Goal: Task Accomplishment & Management: Manage account settings

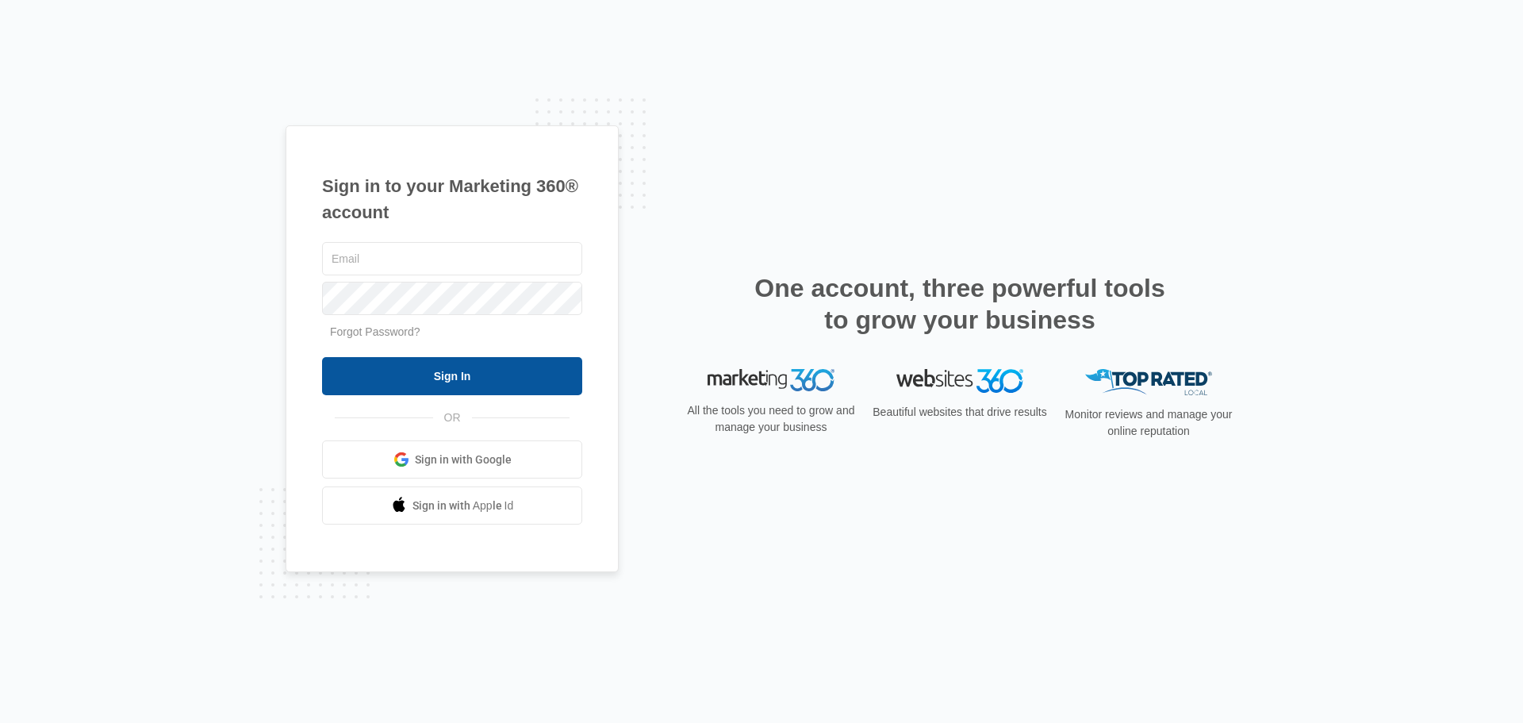
type input "ryan@chemsourcedirect.com"
click at [443, 376] on input "Sign In" at bounding box center [452, 376] width 260 height 38
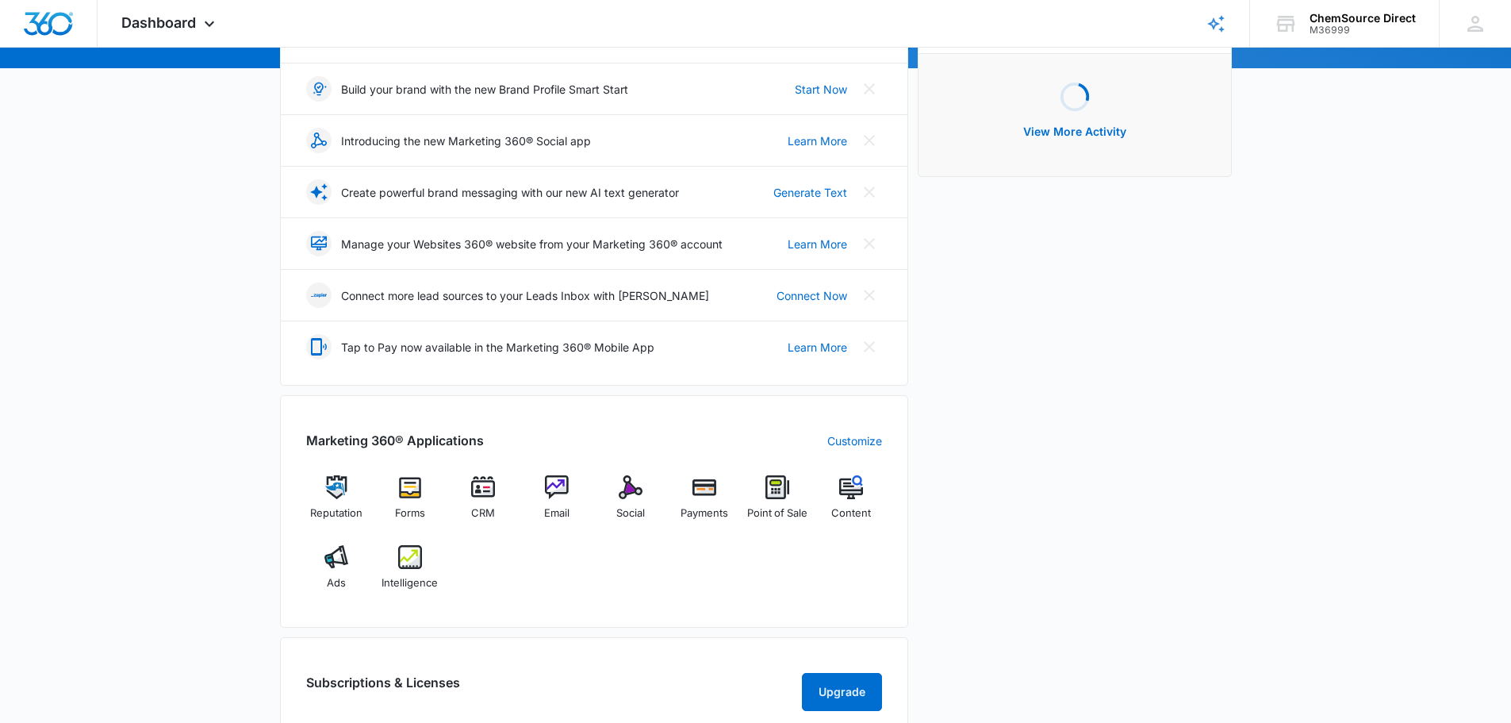
scroll to position [238, 0]
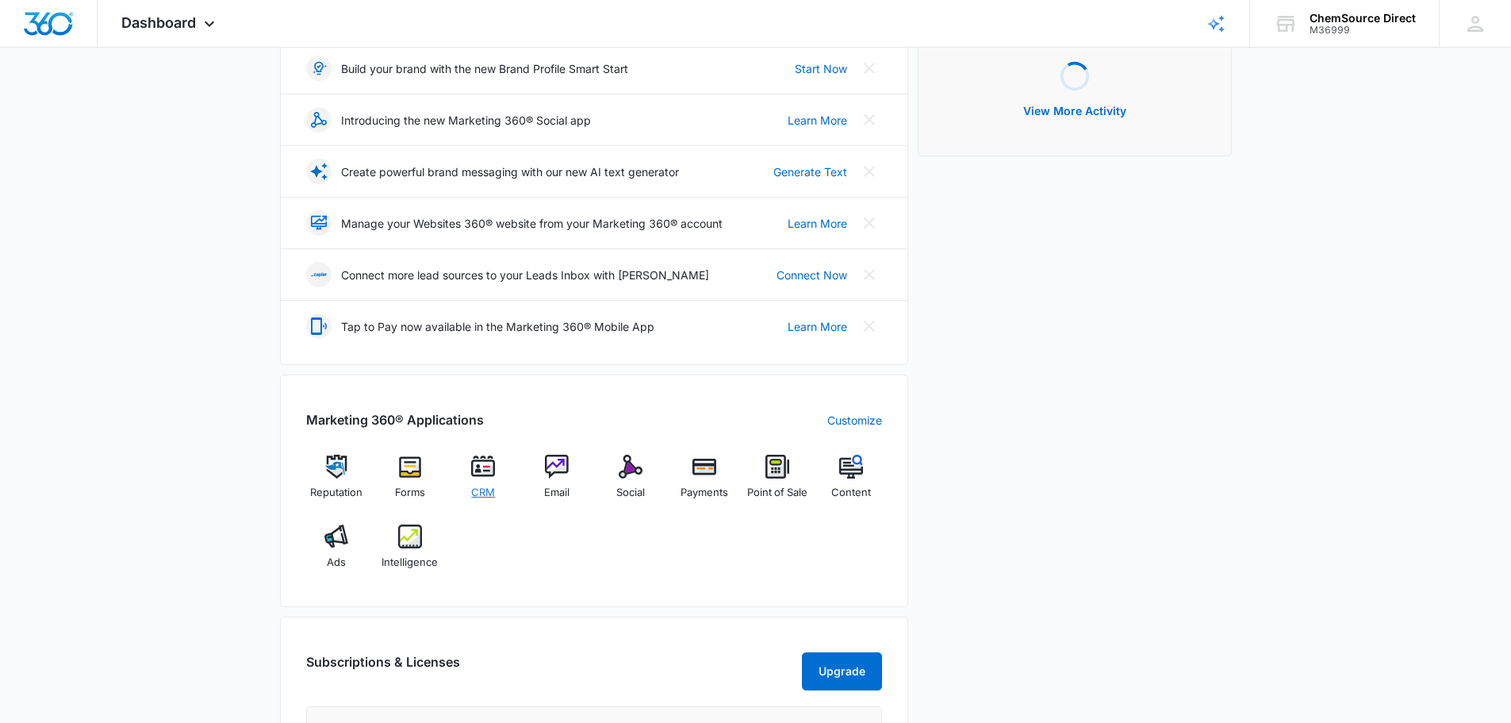
click at [478, 472] on img at bounding box center [483, 467] width 24 height 24
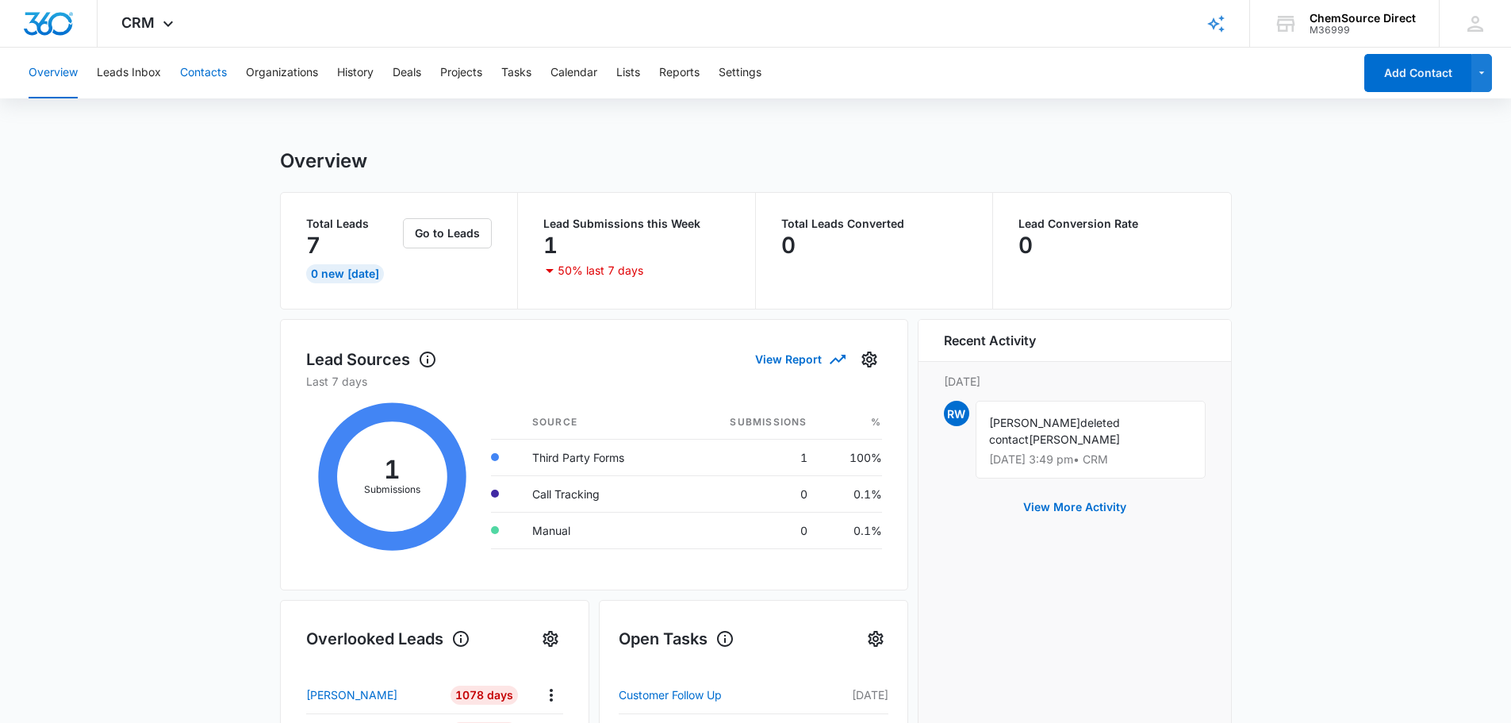
click at [199, 75] on button "Contacts" at bounding box center [203, 73] width 47 height 51
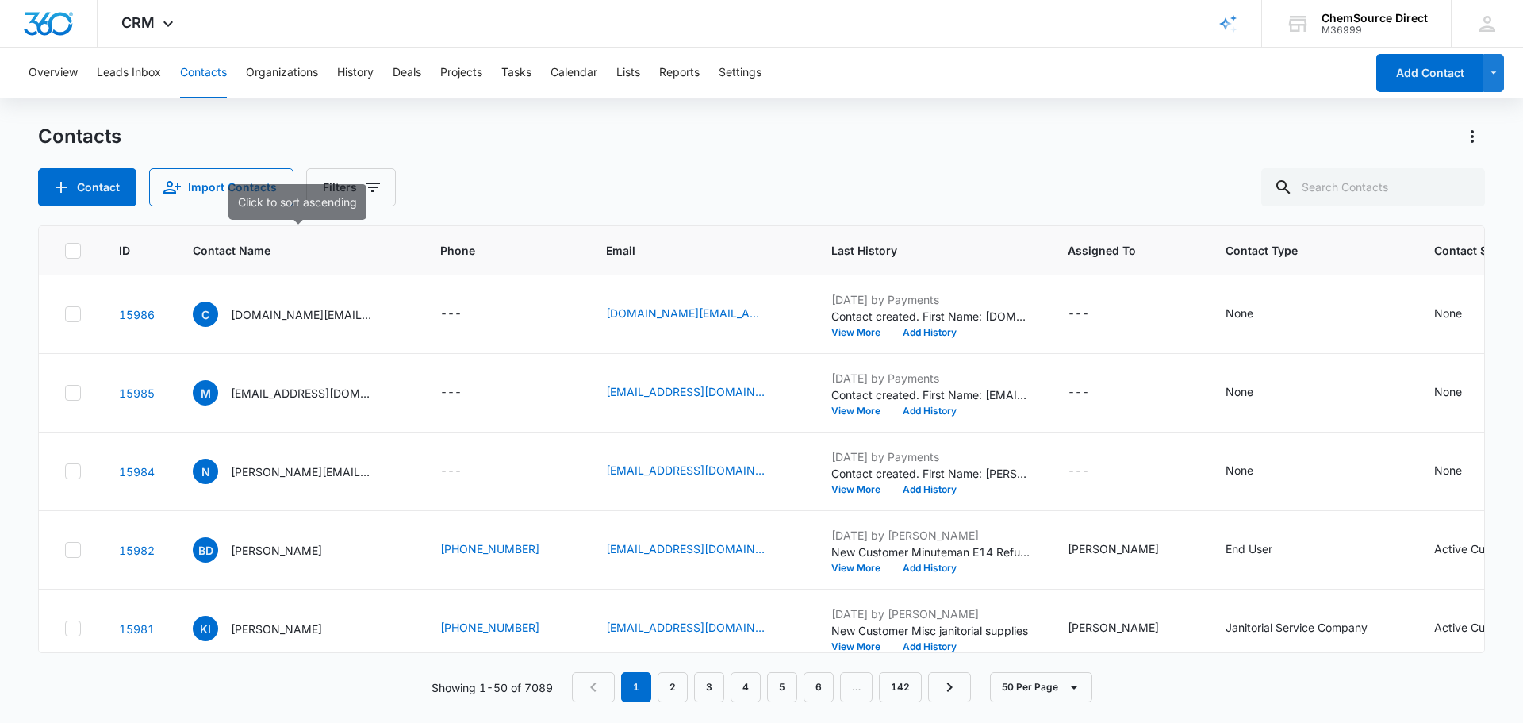
click at [229, 255] on span "Contact Name" at bounding box center [286, 250] width 186 height 17
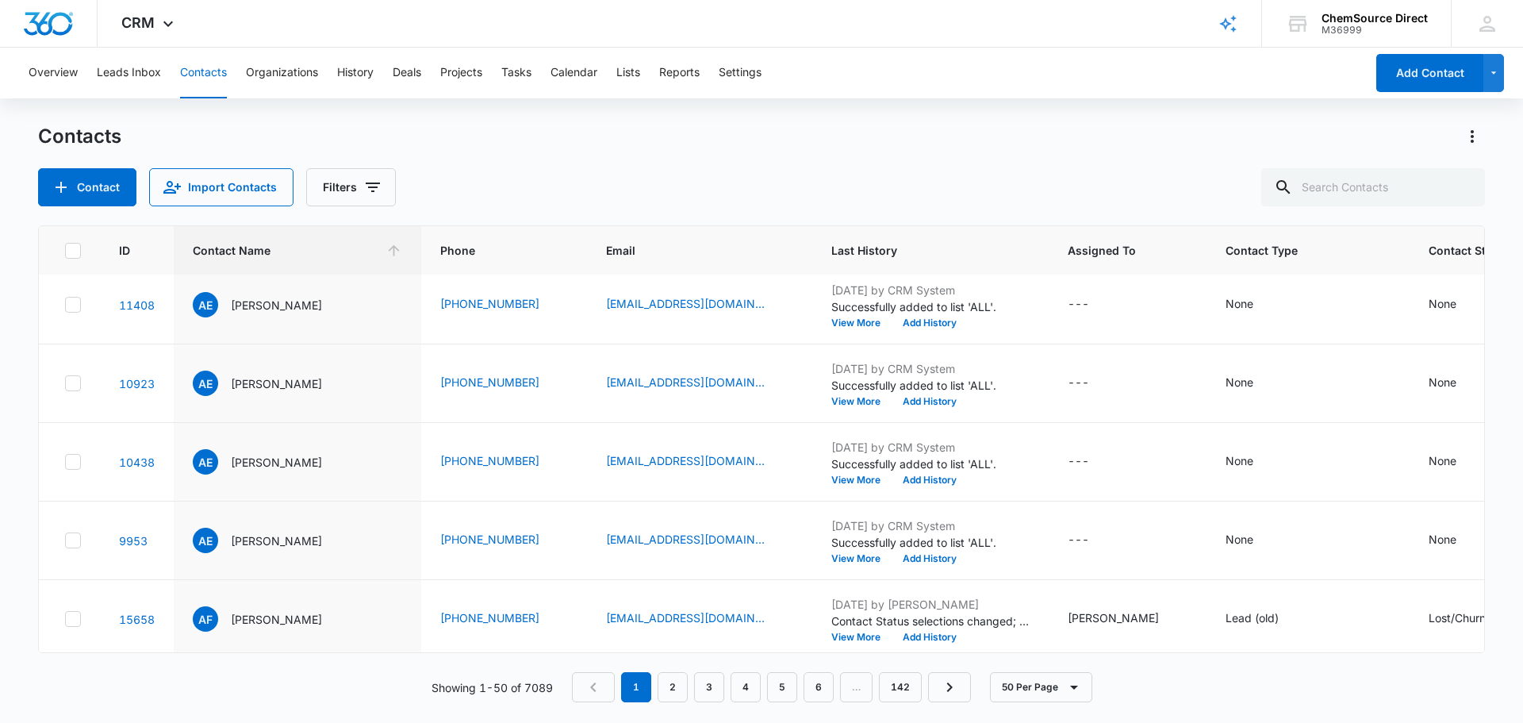
scroll to position [1031, 0]
click at [820, 695] on link "6" at bounding box center [819, 687] width 30 height 30
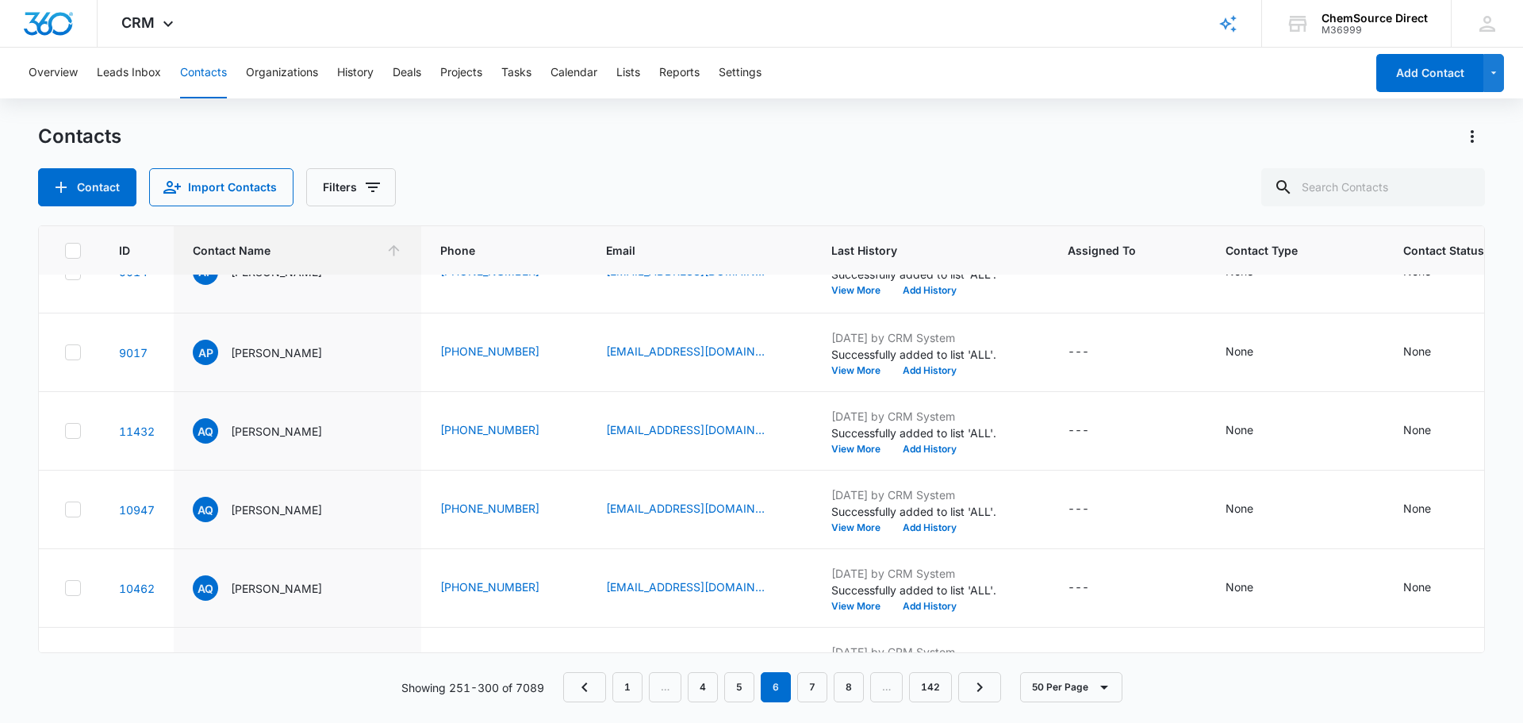
scroll to position [1349, 0]
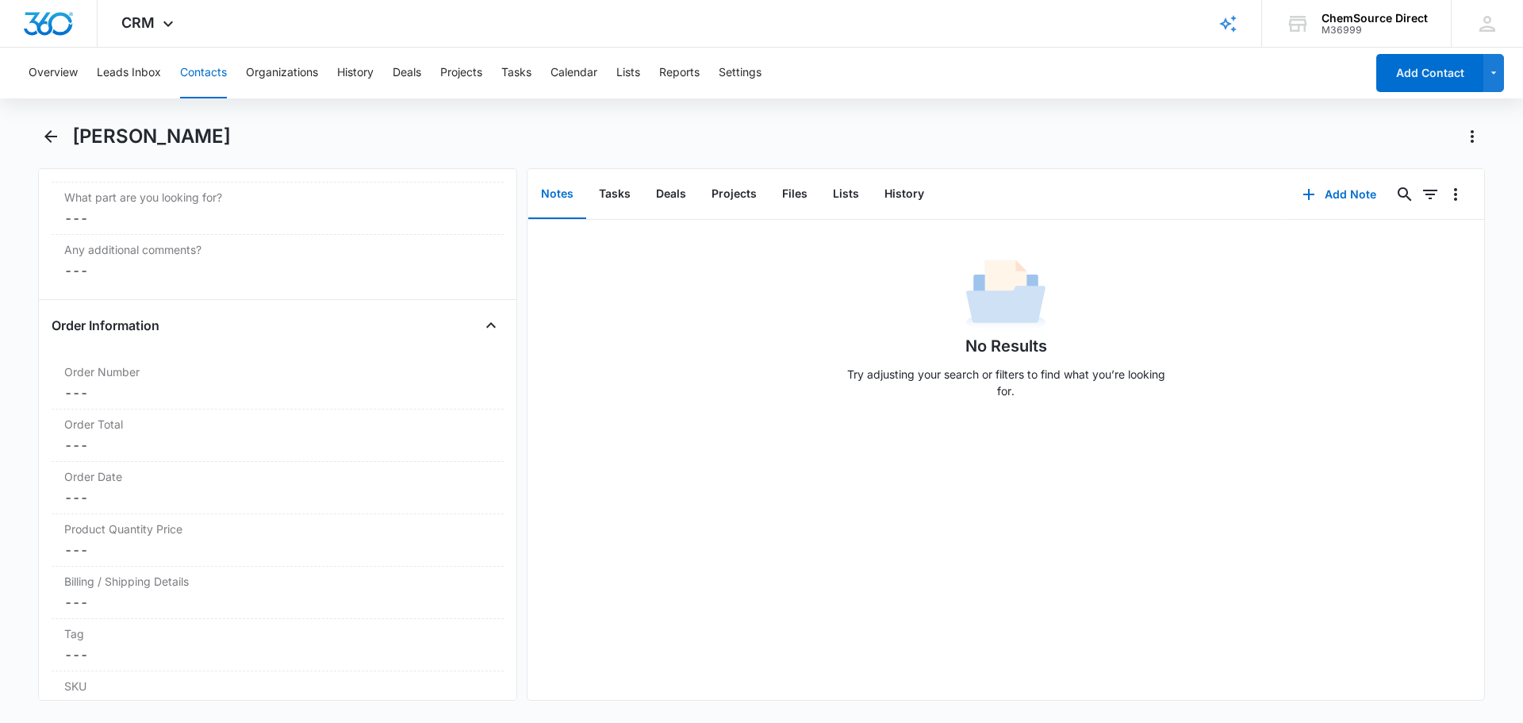
scroll to position [2816, 0]
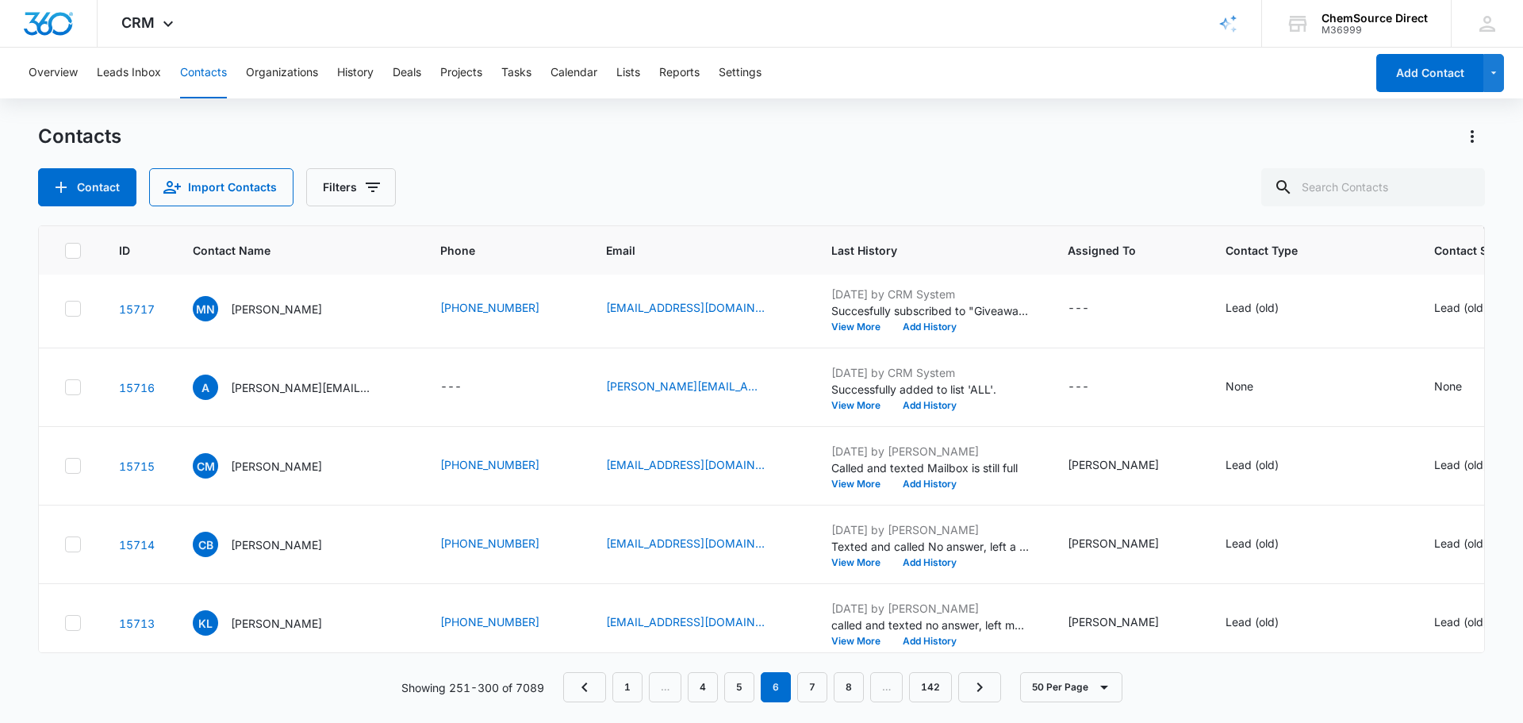
scroll to position [873, 0]
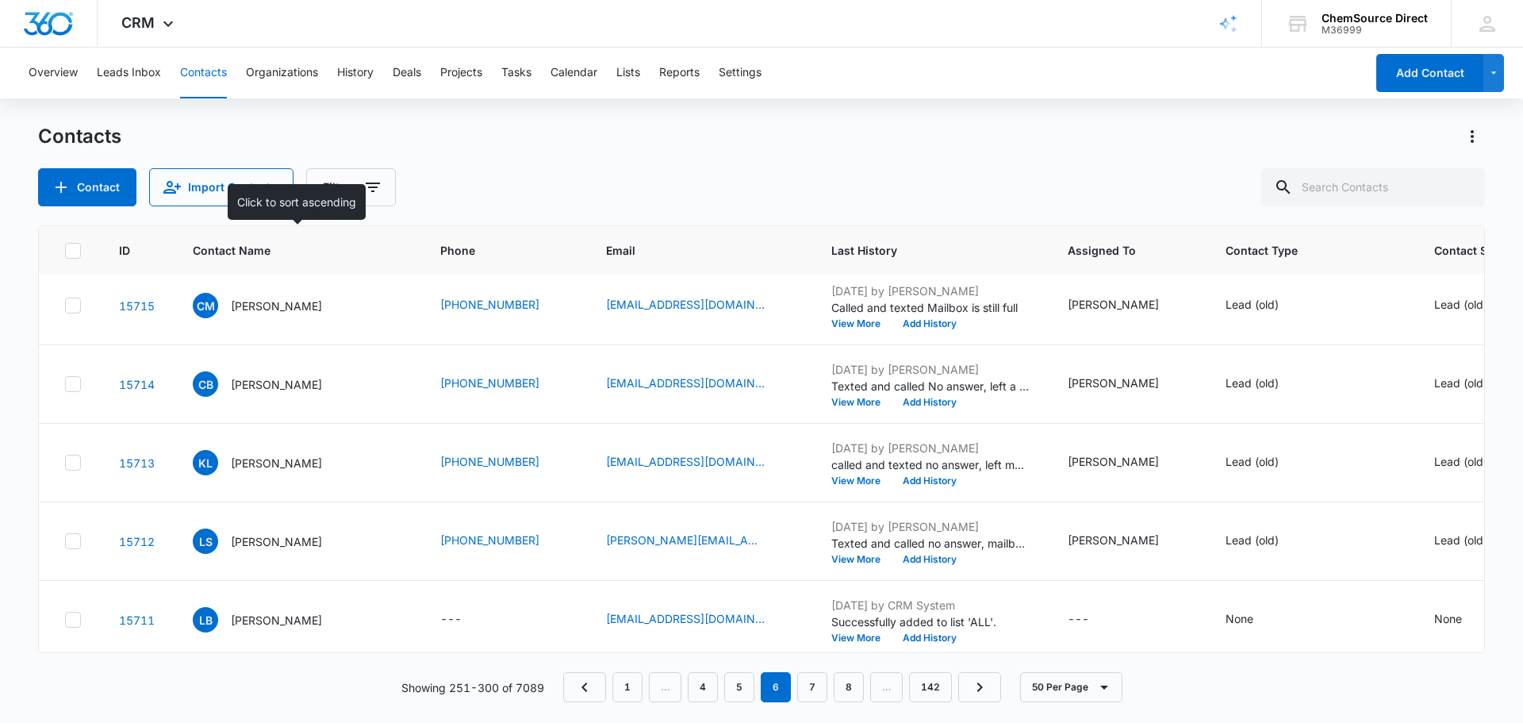
click at [240, 256] on span "Contact Name" at bounding box center [286, 250] width 186 height 17
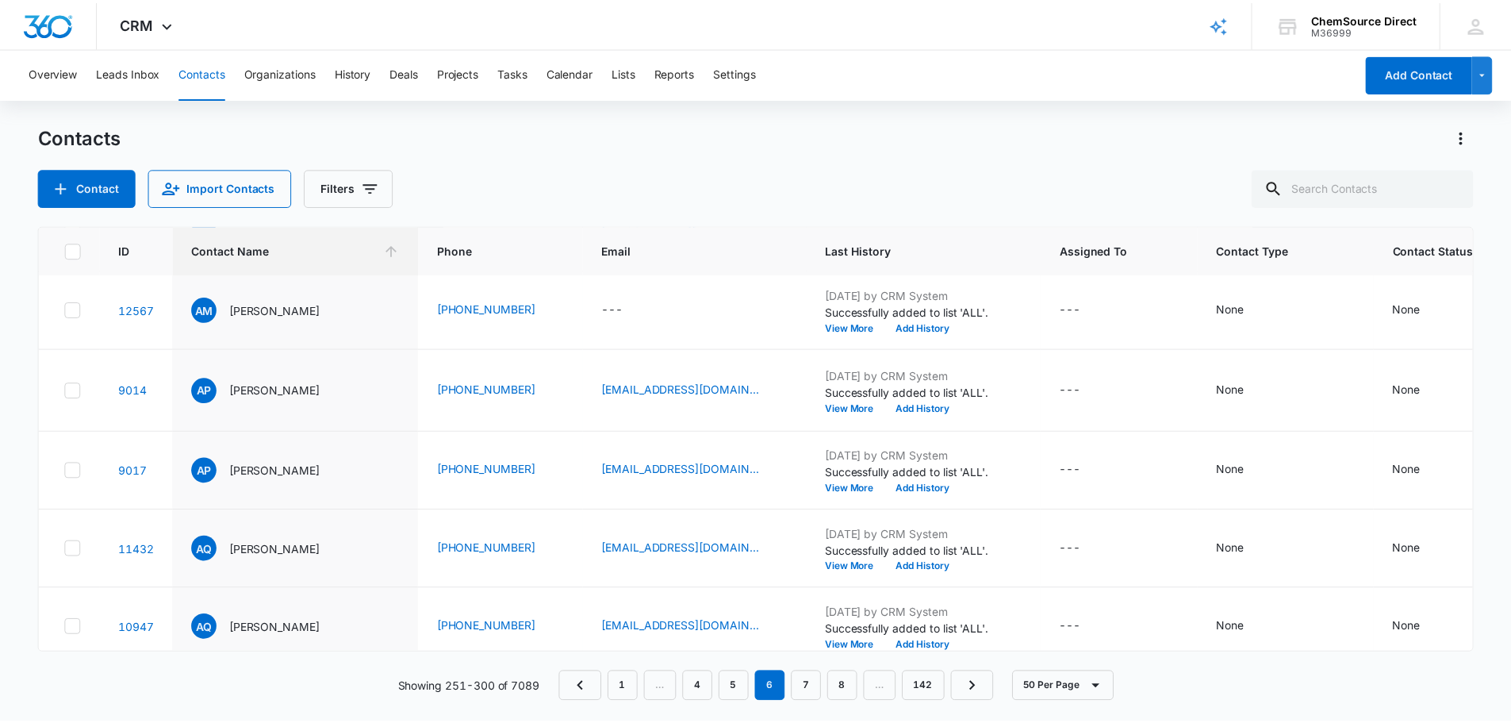
scroll to position [1349, 0]
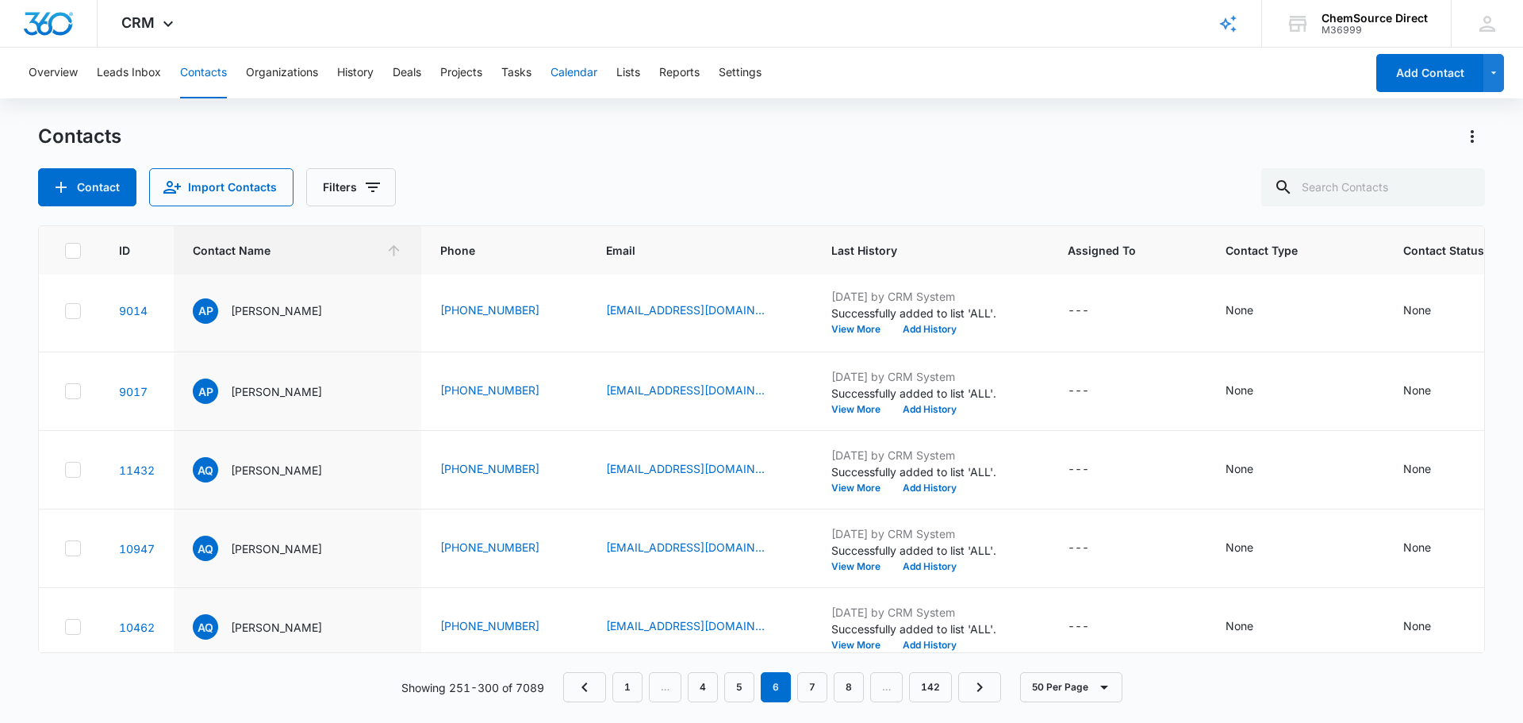
click at [571, 74] on button "Calendar" at bounding box center [574, 73] width 47 height 51
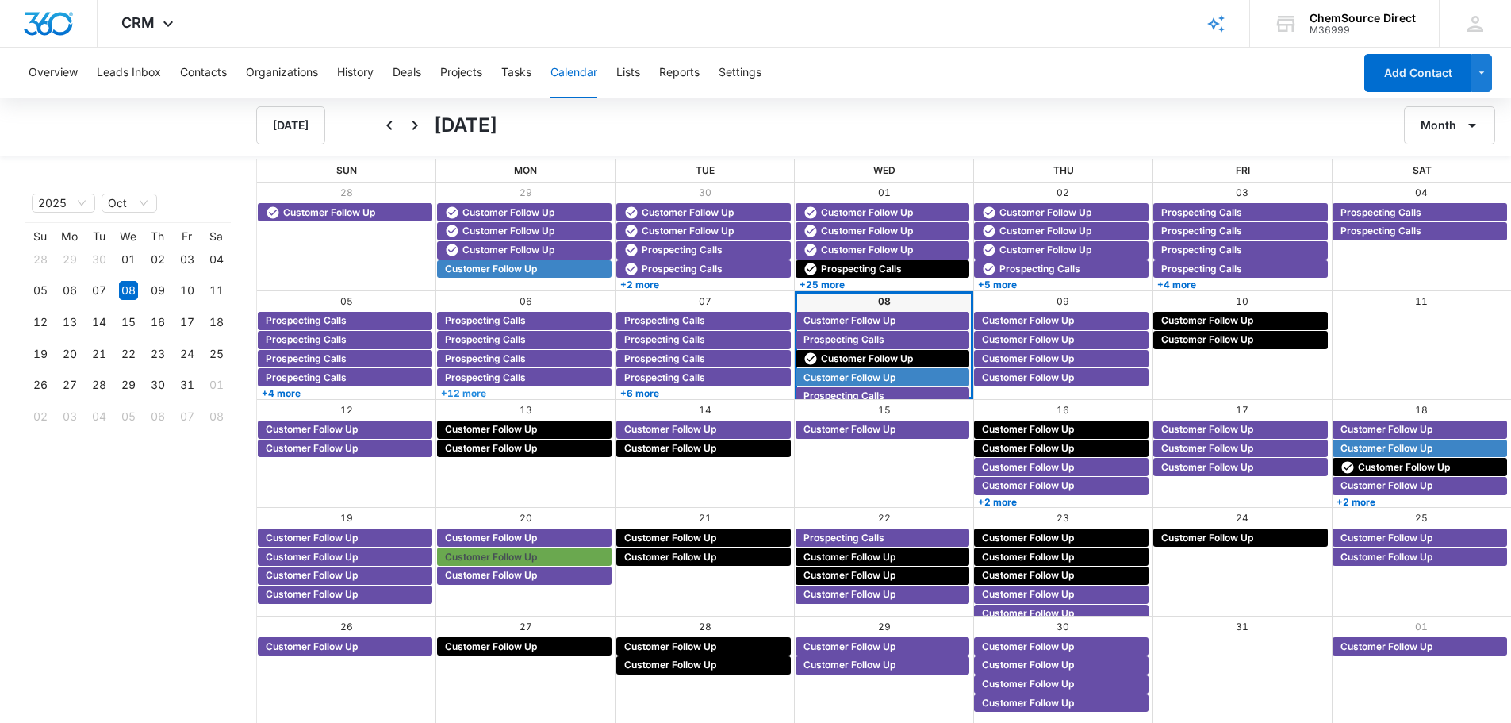
click at [519, 392] on link "+12 more" at bounding box center [524, 393] width 175 height 12
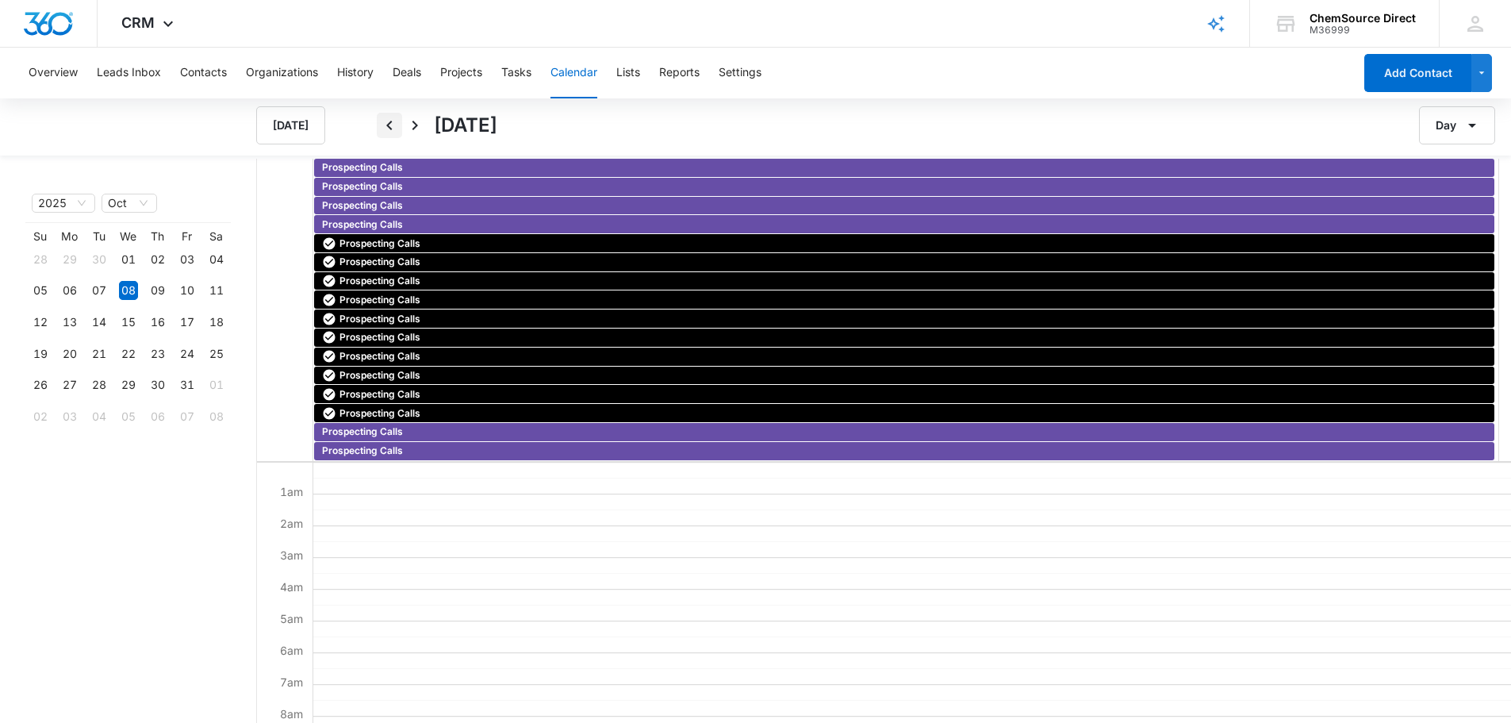
click at [390, 128] on icon "Back" at bounding box center [389, 126] width 6 height 10
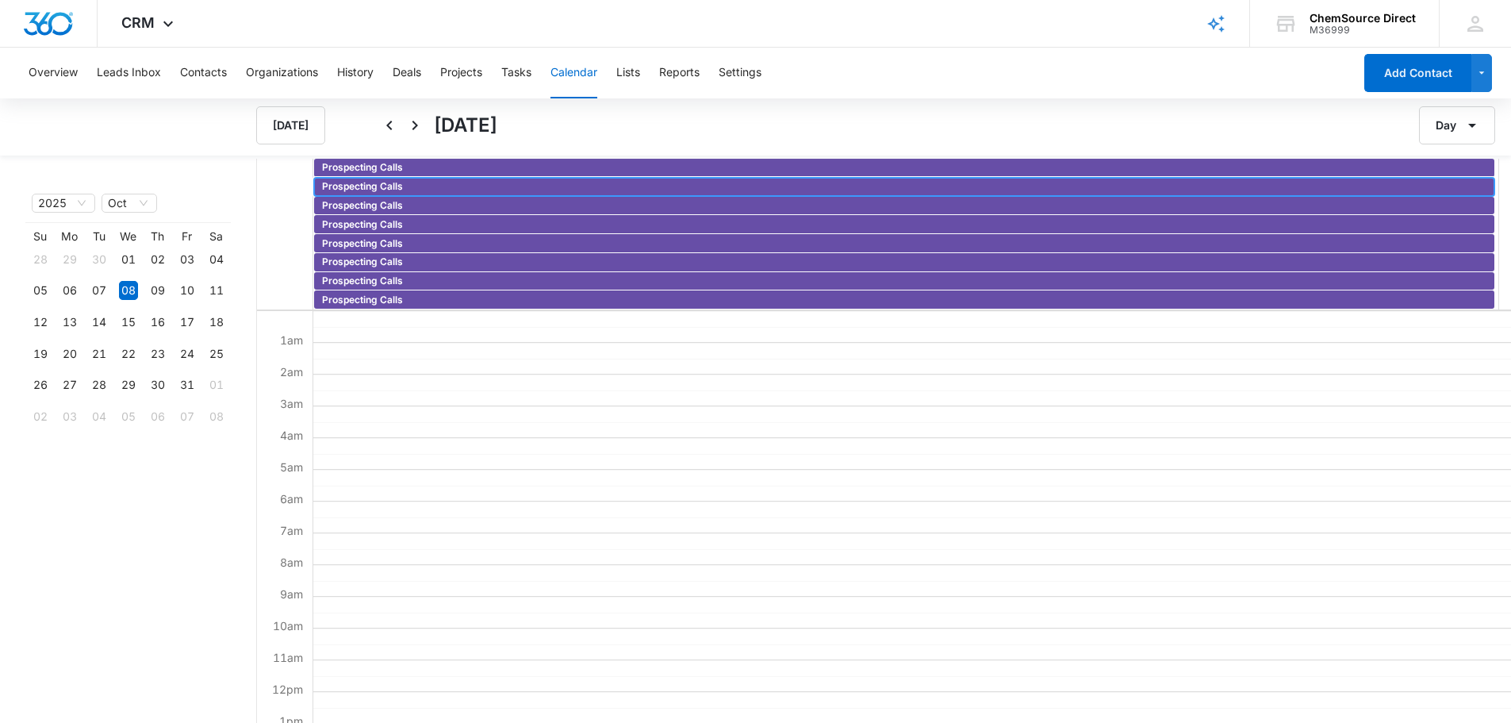
click at [373, 178] on div "Prospecting Calls" at bounding box center [904, 187] width 1181 height 18
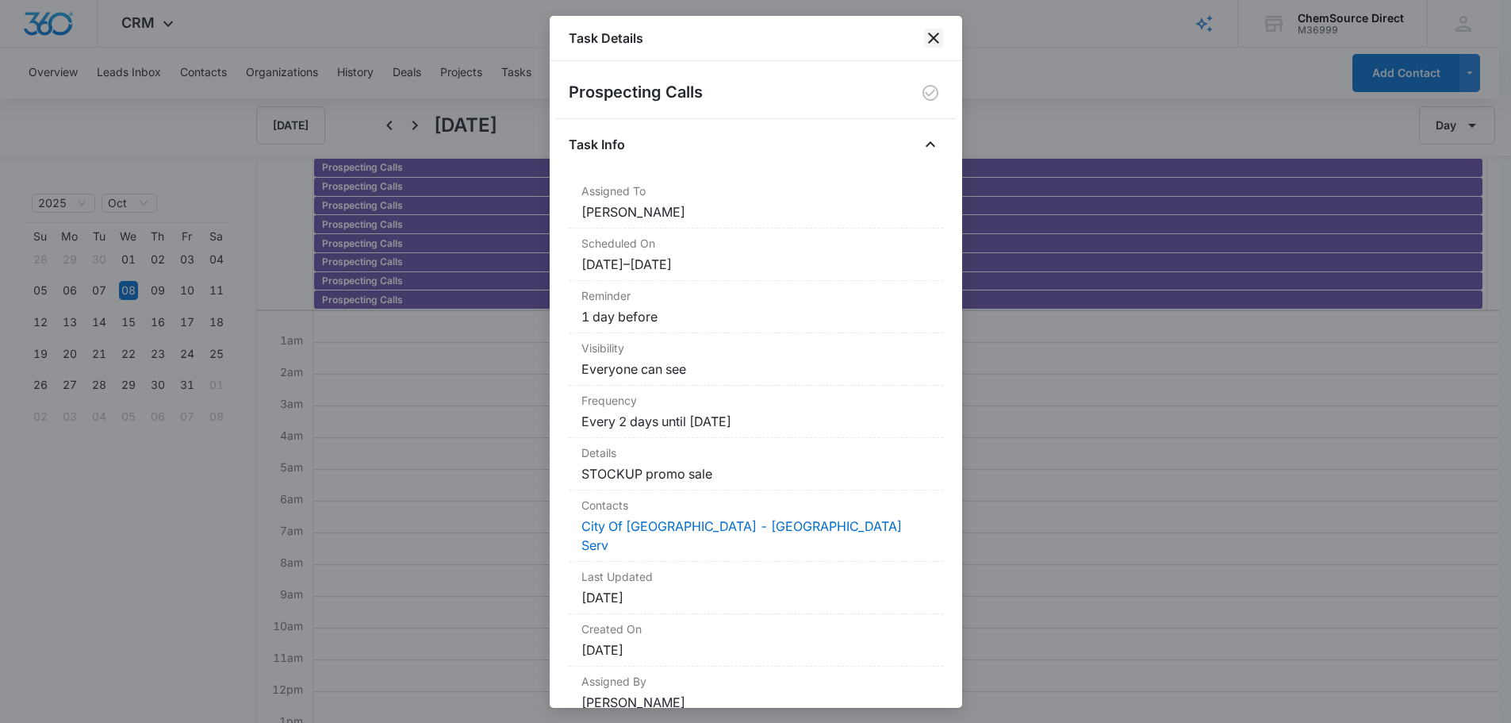
drag, startPoint x: 939, startPoint y: 37, endPoint x: 930, endPoint y: 56, distance: 20.2
click at [935, 45] on icon "close" at bounding box center [933, 38] width 19 height 19
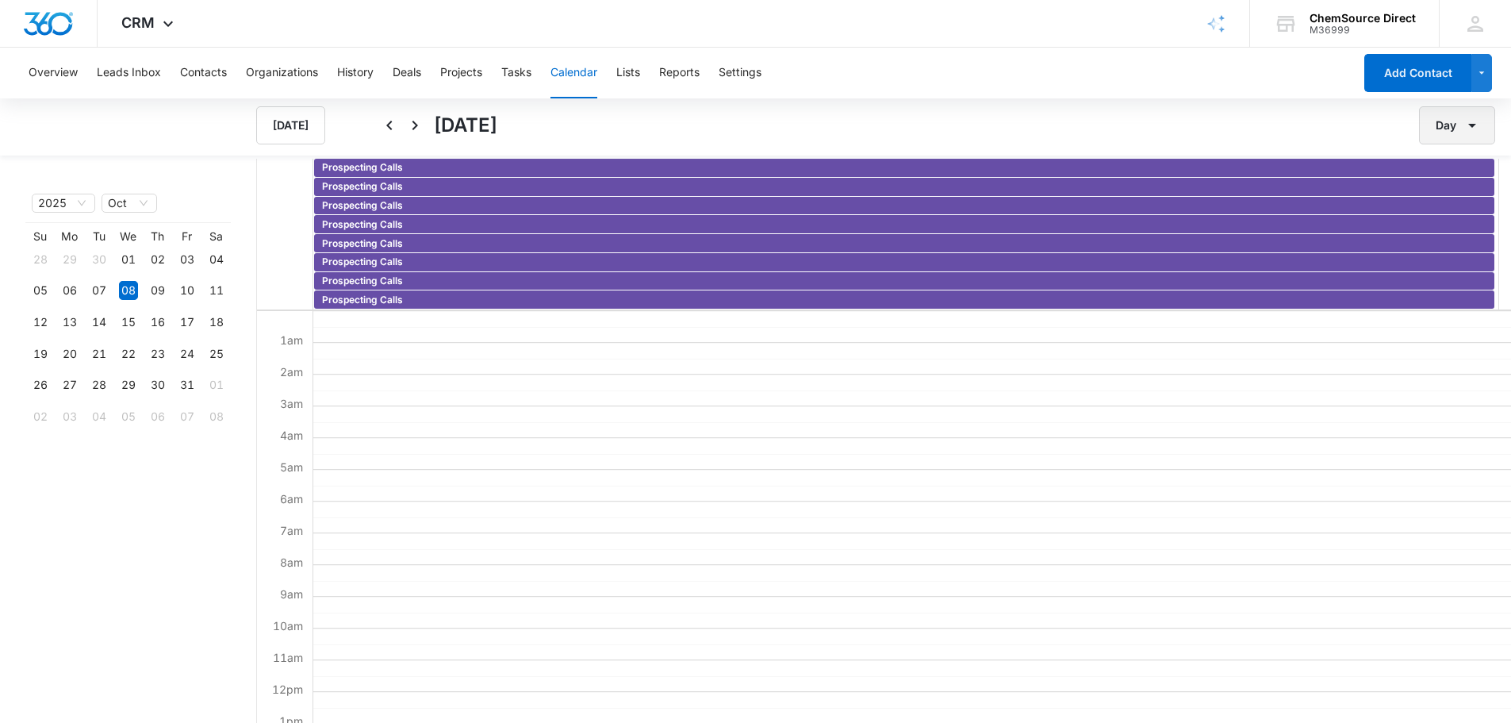
click at [1450, 120] on button "Day" at bounding box center [1457, 125] width 76 height 38
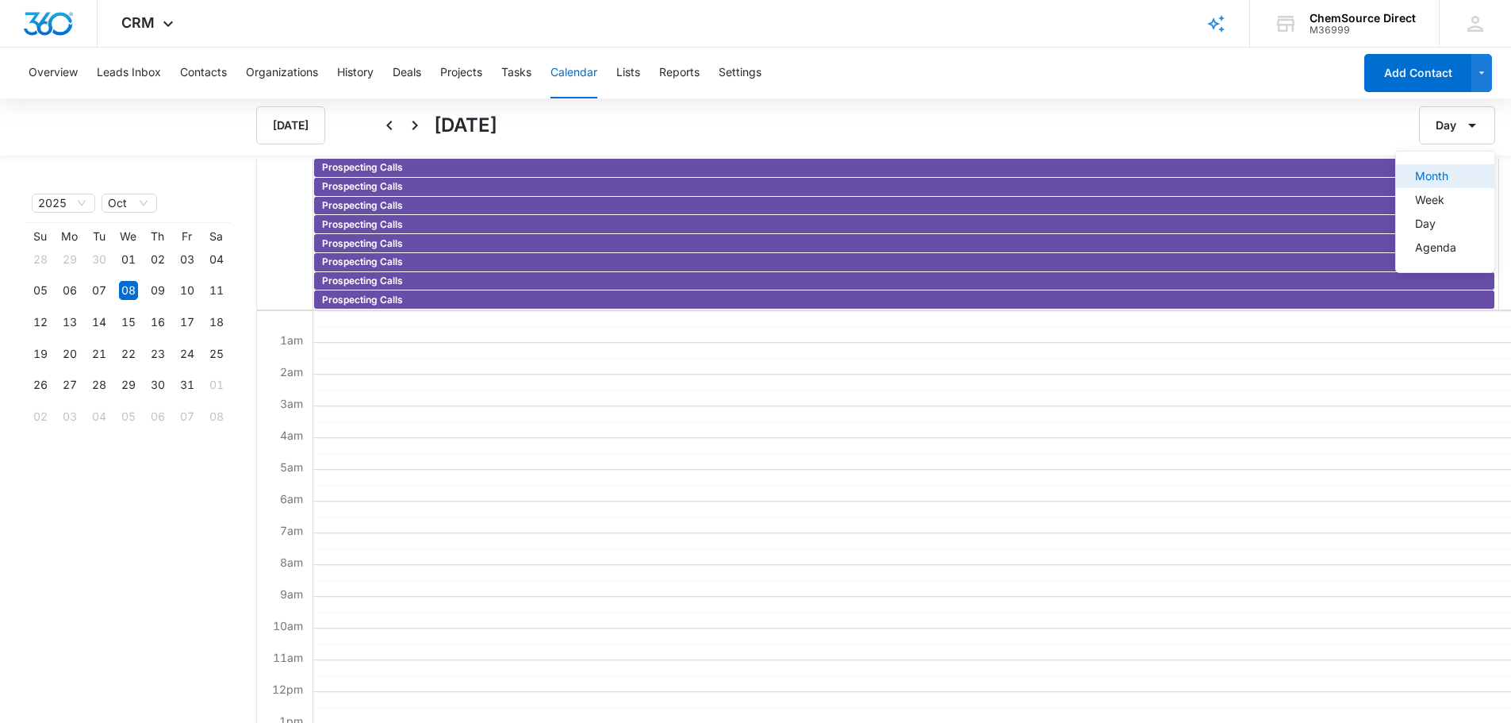
click at [1441, 176] on div "Month" at bounding box center [1435, 176] width 41 height 11
